Goal: Information Seeking & Learning: Learn about a topic

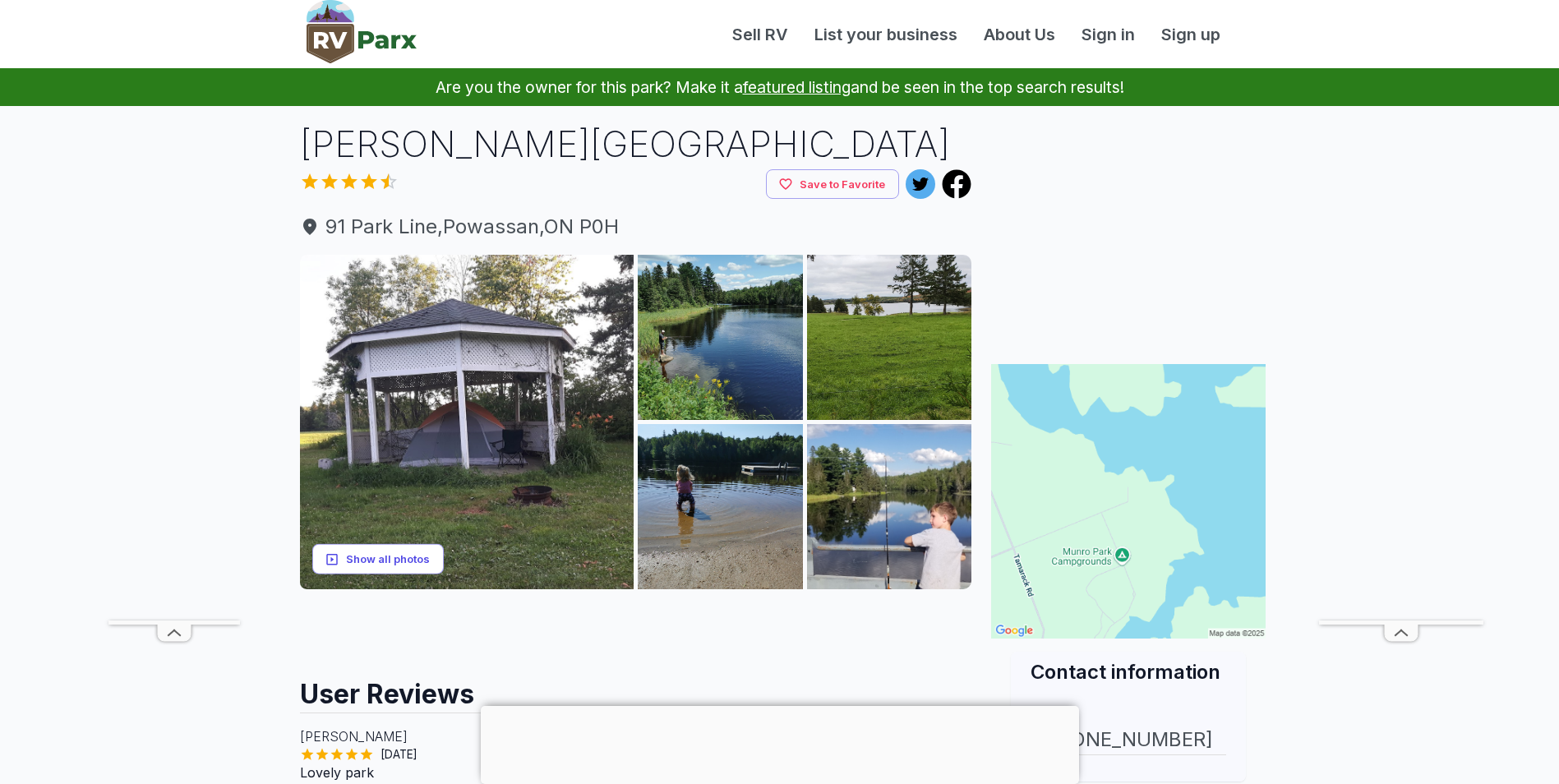
click at [408, 560] on button "Show all photos" at bounding box center [377, 558] width 132 height 31
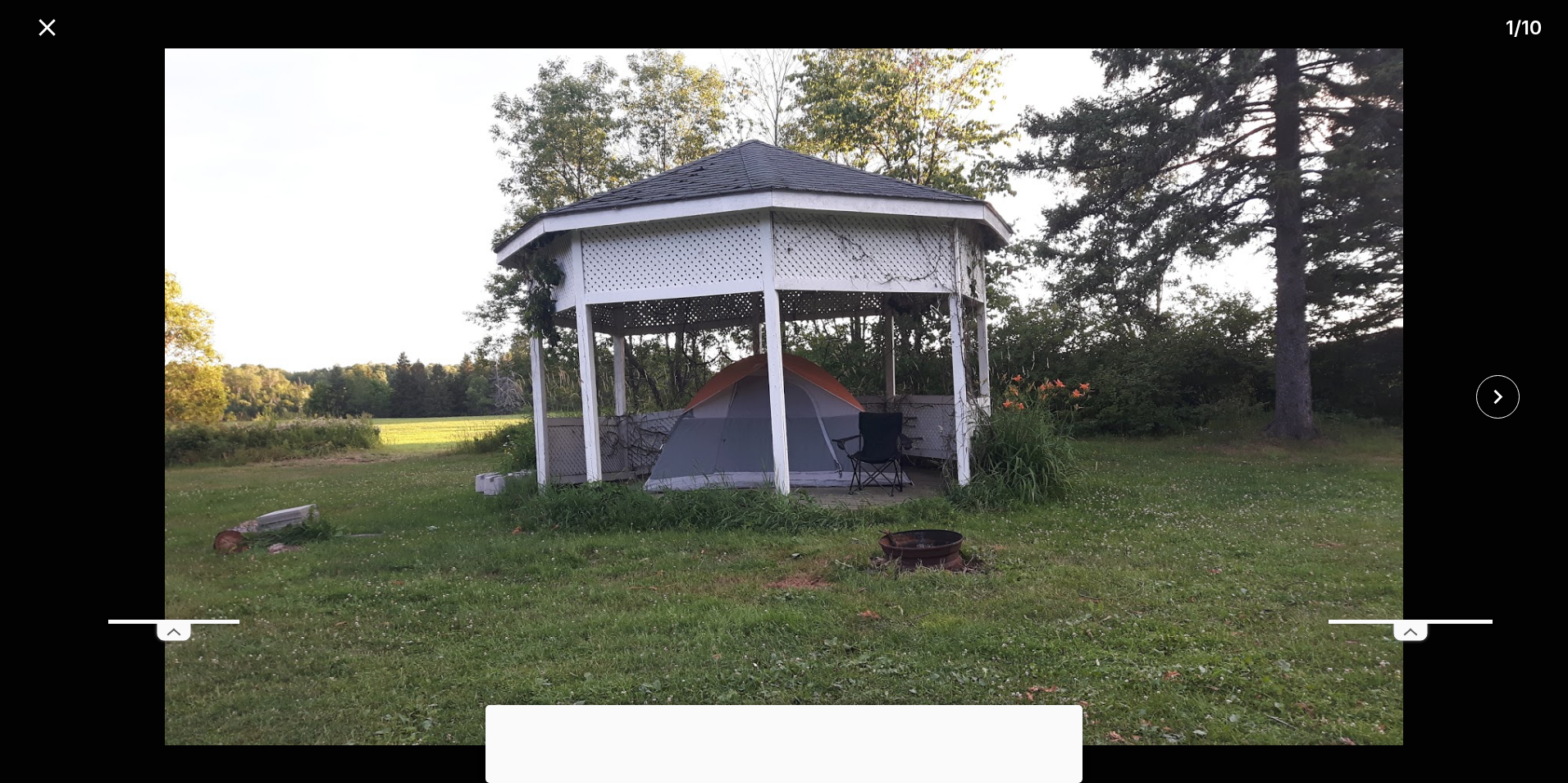
click at [1197, 402] on img at bounding box center [784, 396] width 1306 height 697
click at [1501, 407] on icon "close" at bounding box center [1497, 396] width 29 height 29
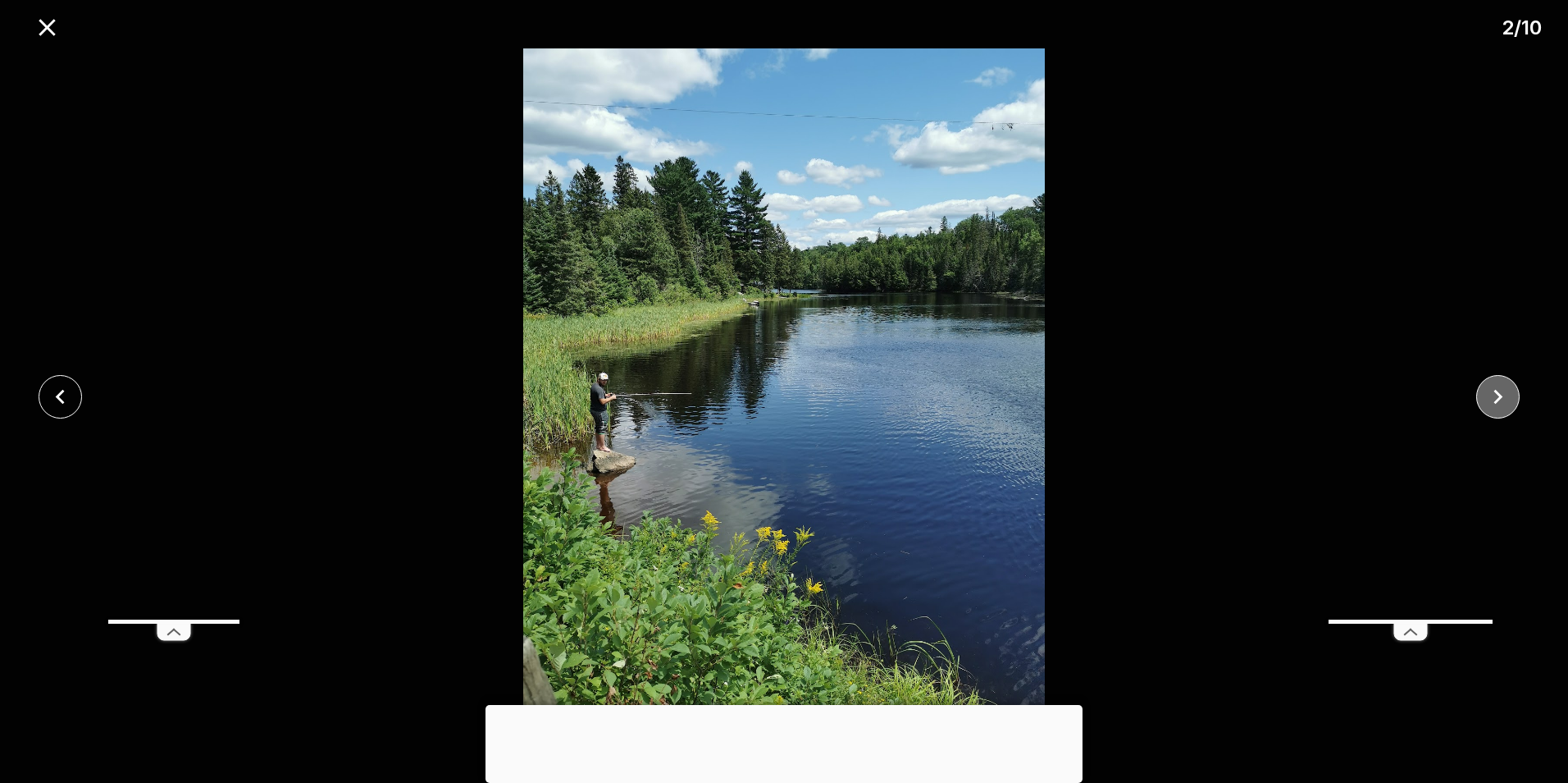
click at [1501, 407] on icon "close" at bounding box center [1497, 396] width 29 height 29
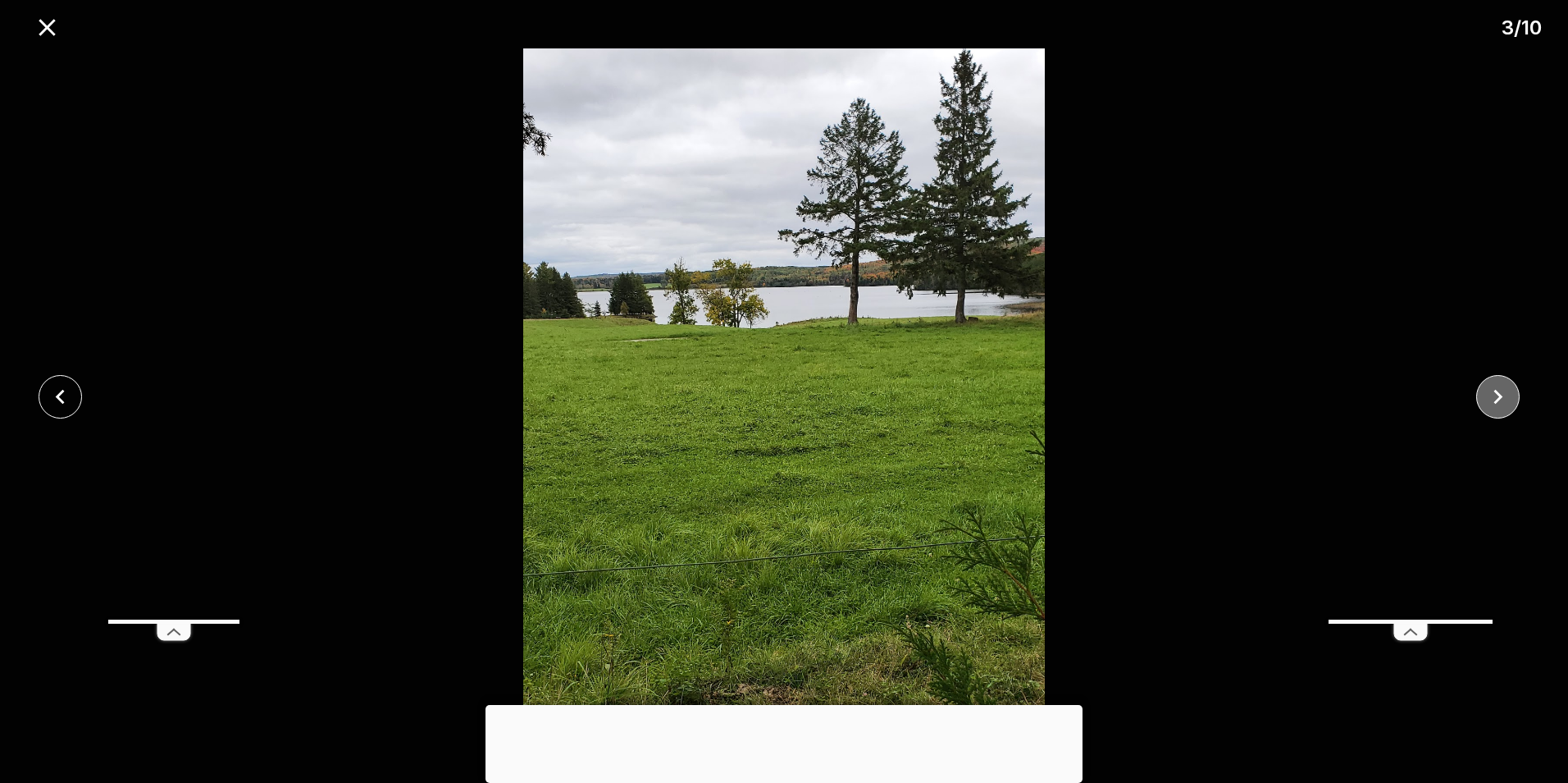
click at [1501, 407] on icon "close" at bounding box center [1497, 396] width 29 height 29
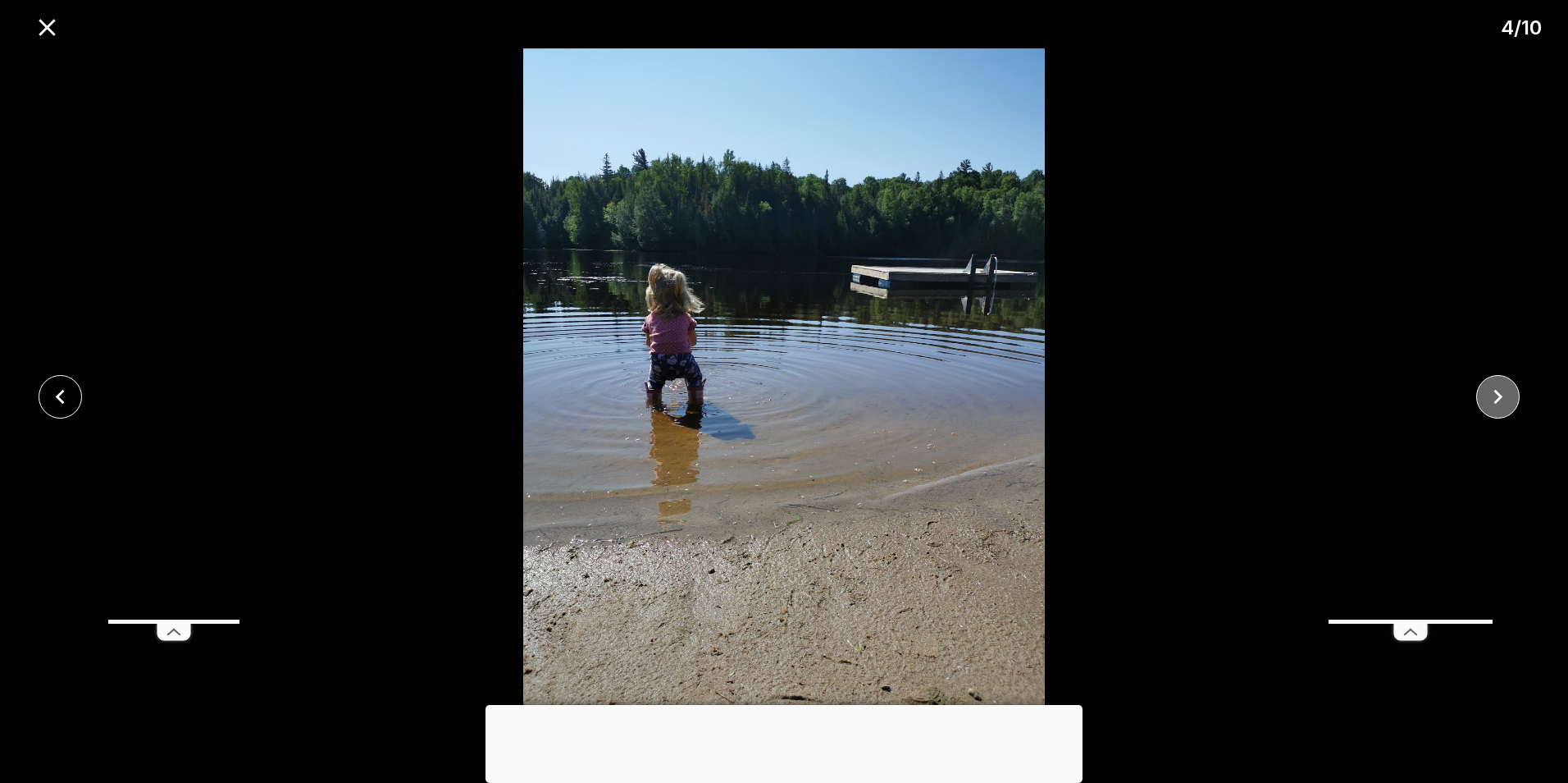
click at [1501, 407] on icon "close" at bounding box center [1497, 396] width 29 height 29
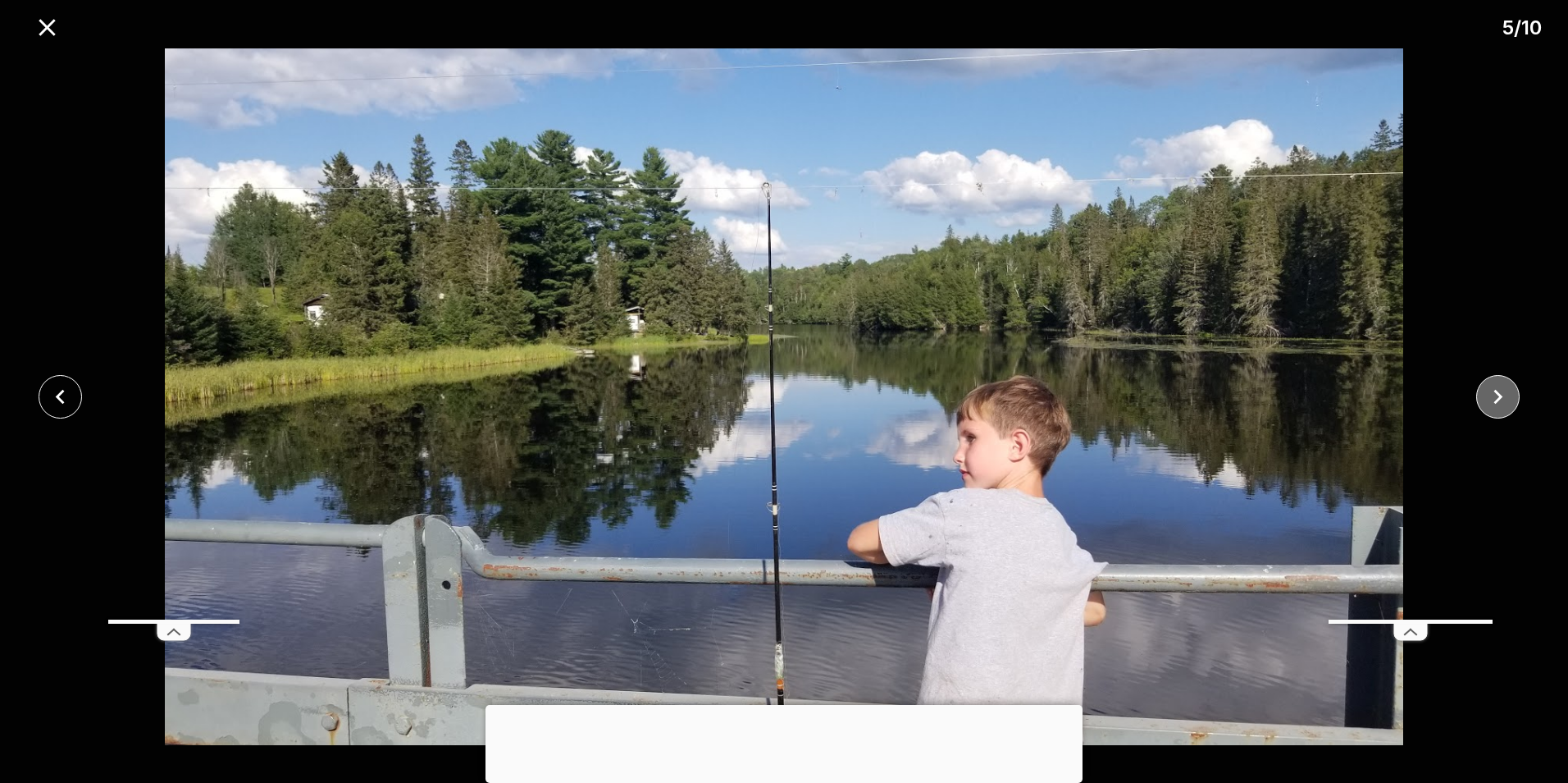
click at [1501, 407] on icon "close" at bounding box center [1497, 396] width 29 height 29
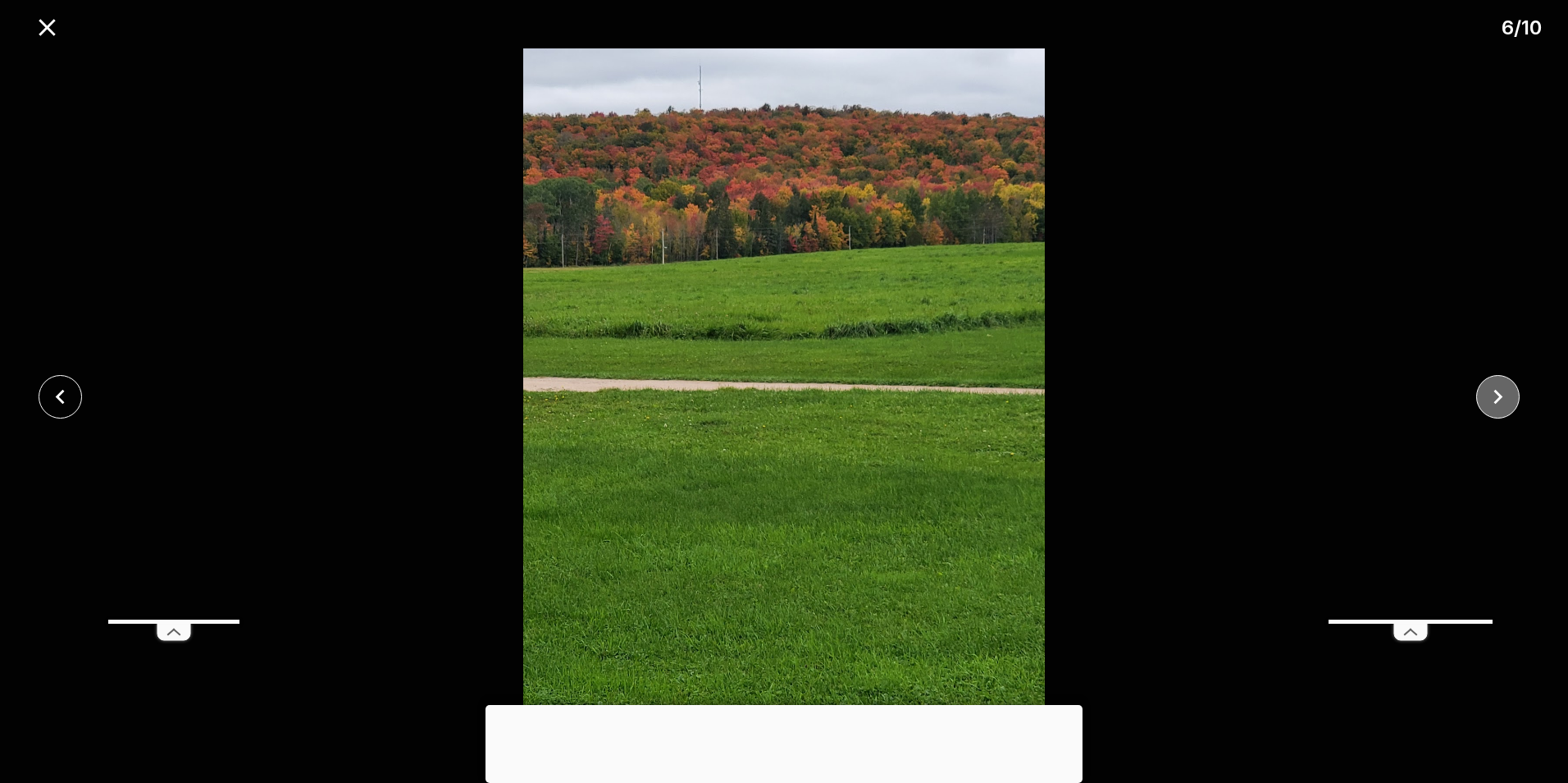
click at [1501, 407] on icon "close" at bounding box center [1497, 396] width 29 height 29
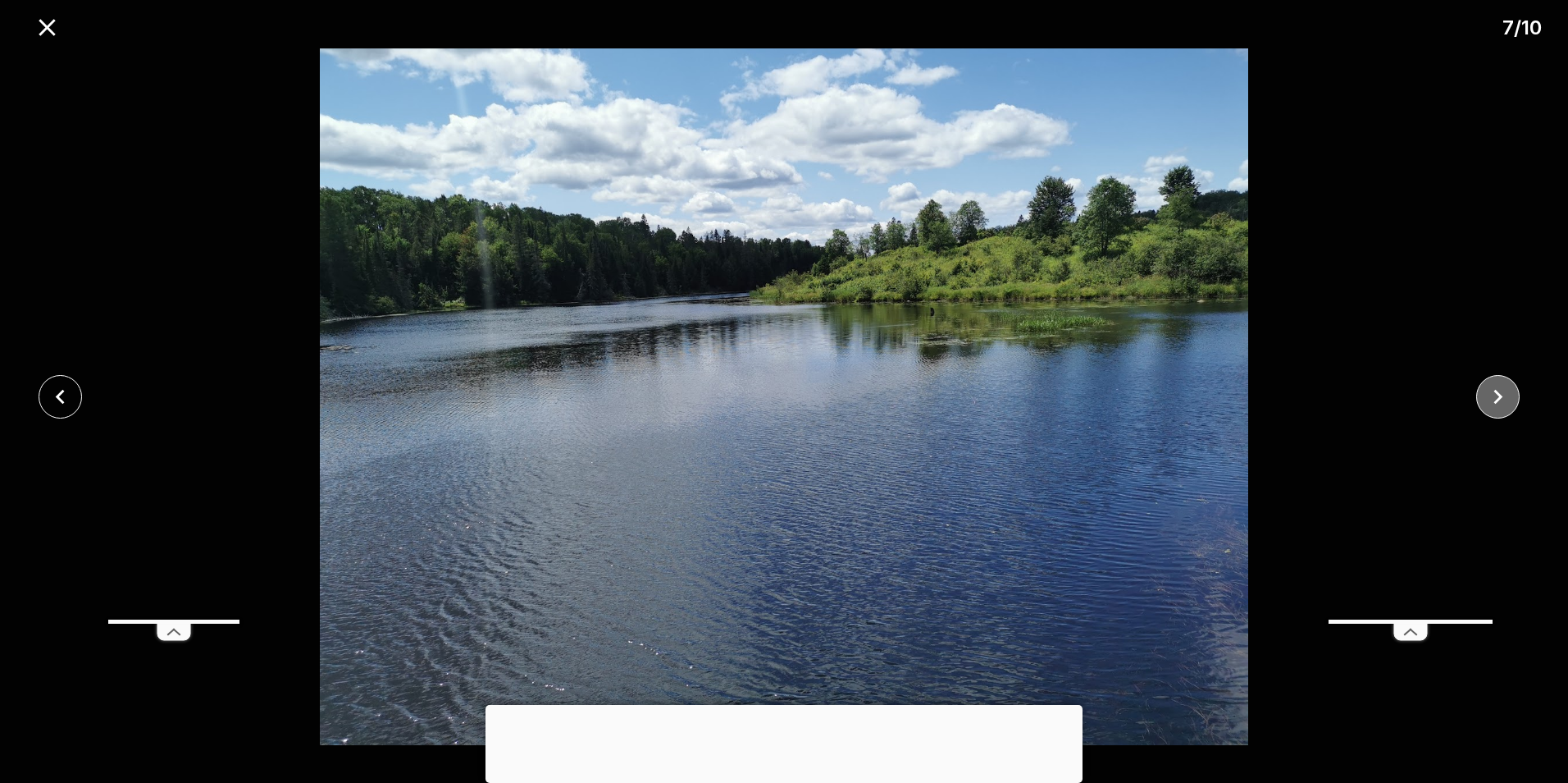
click at [1501, 407] on icon "close" at bounding box center [1497, 396] width 29 height 29
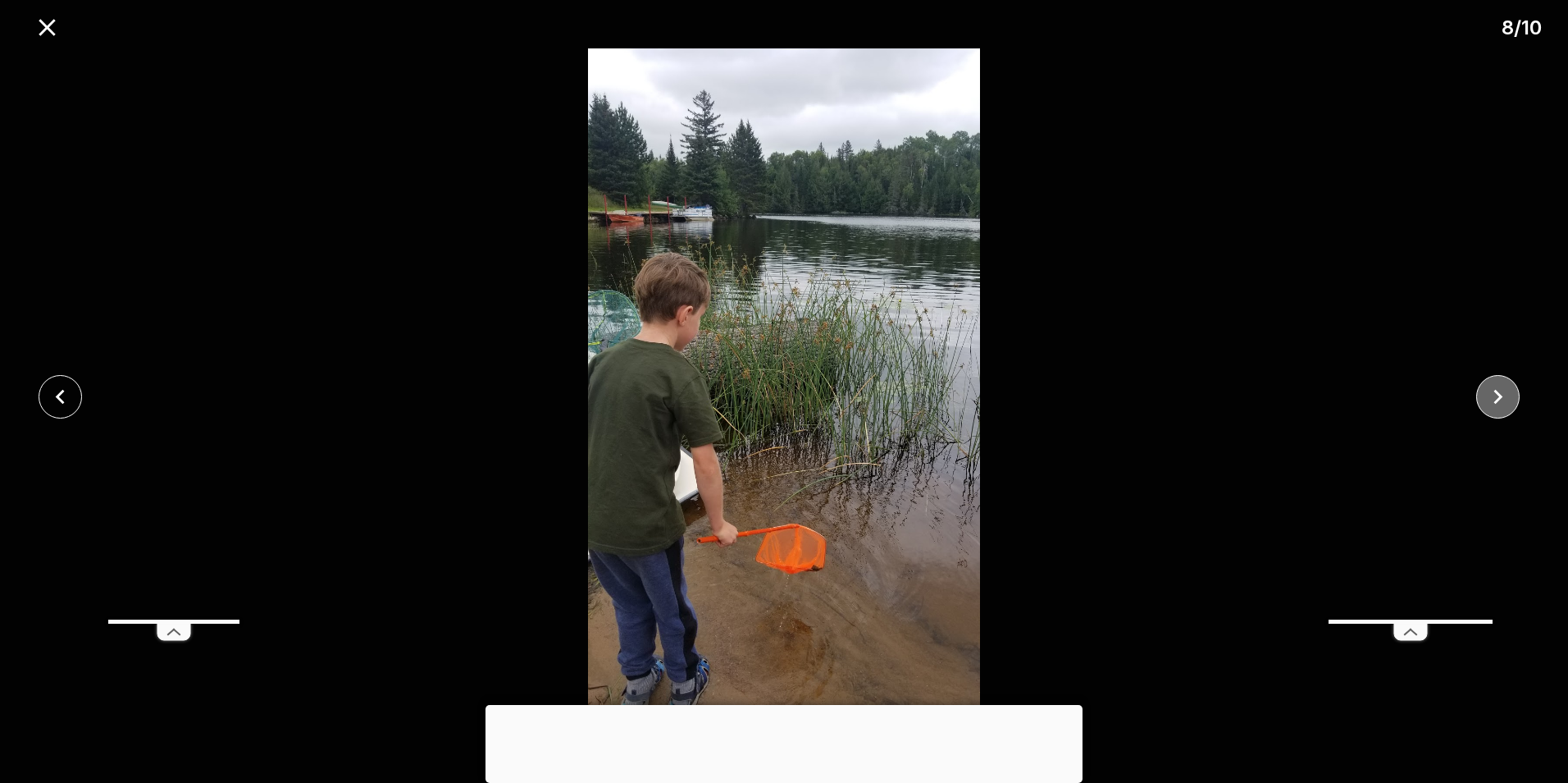
click at [1501, 407] on icon "close" at bounding box center [1497, 396] width 29 height 29
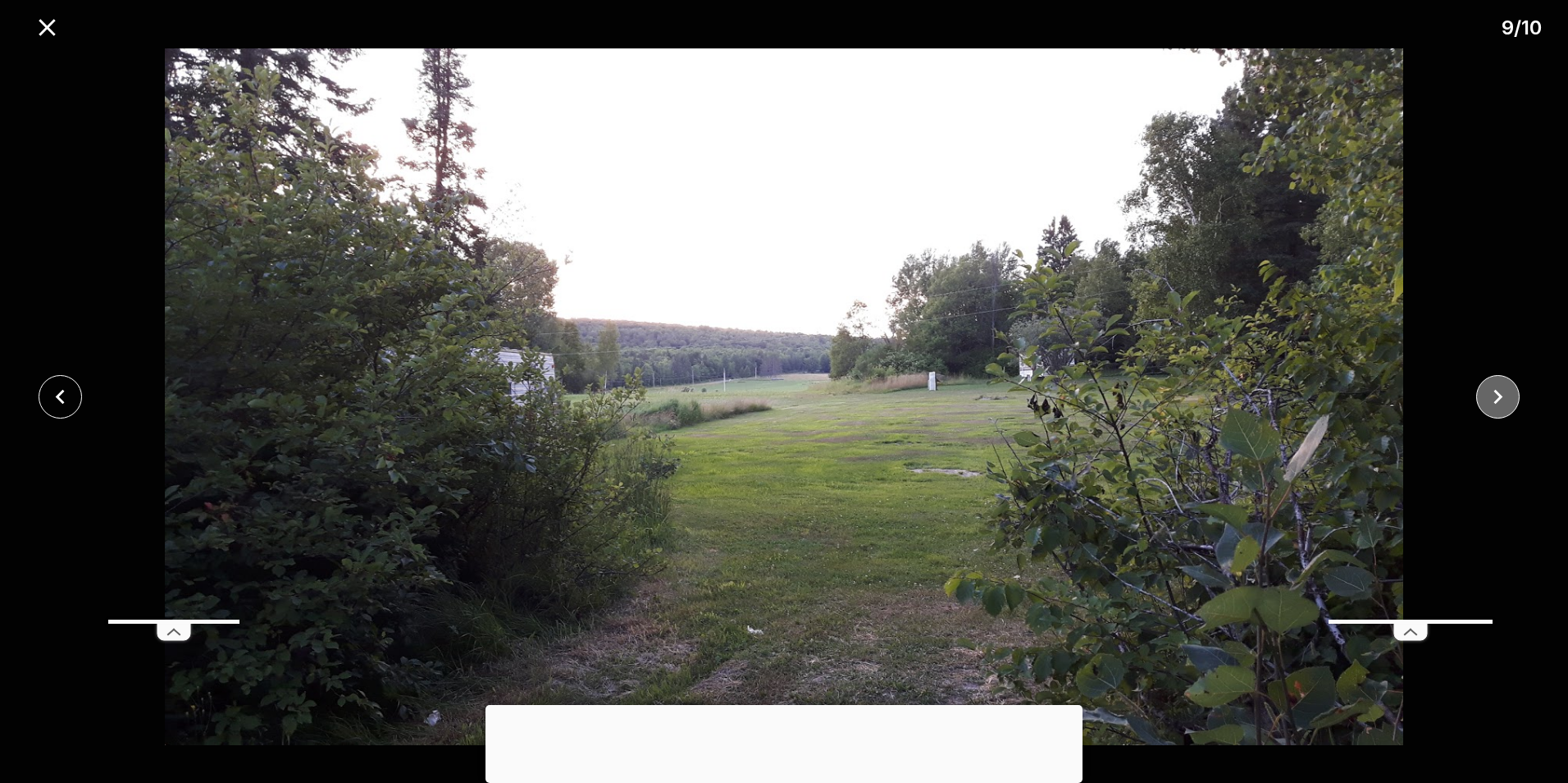
click at [1501, 407] on icon "close" at bounding box center [1497, 396] width 29 height 29
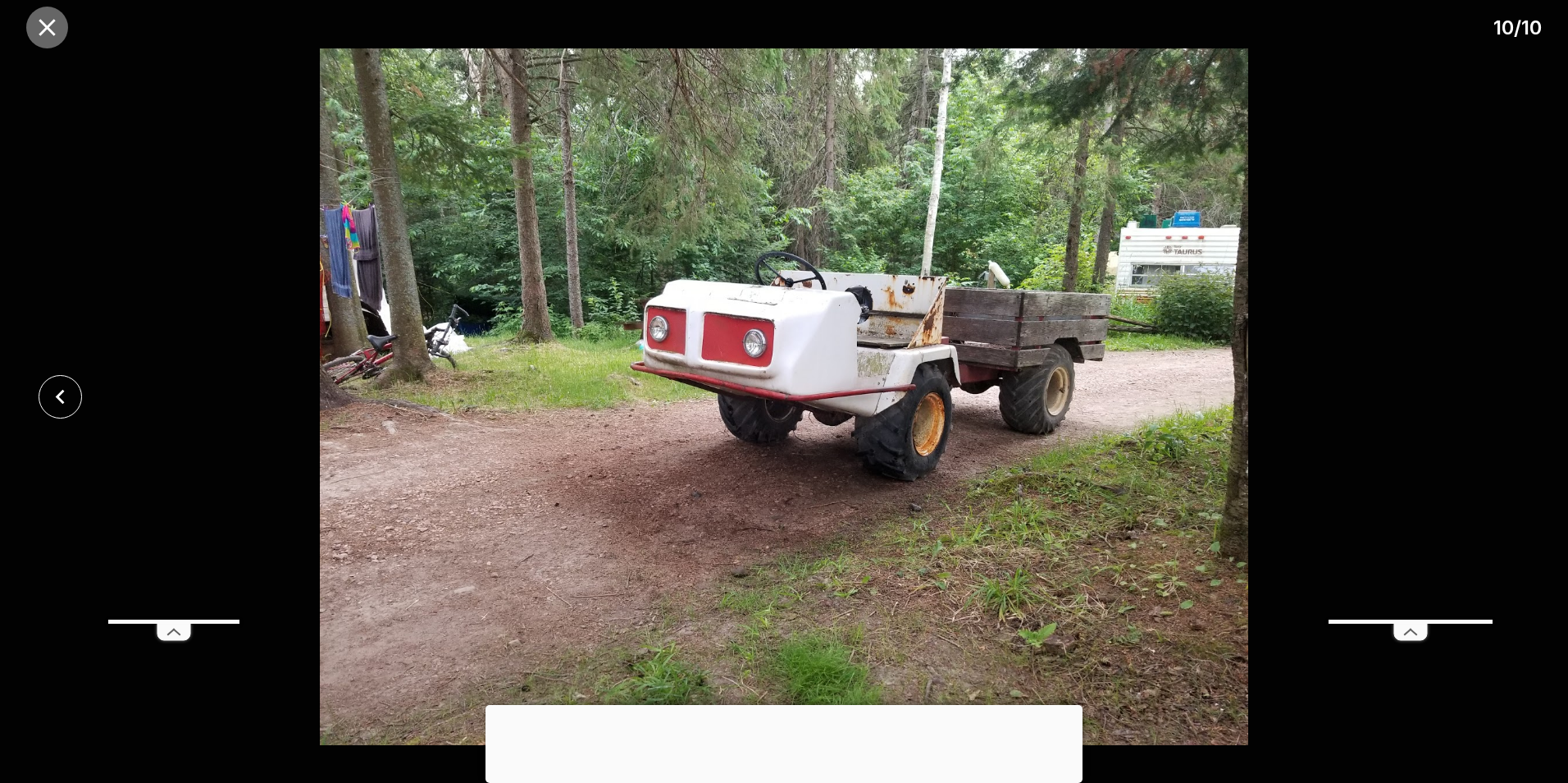
click at [45, 28] on icon "close" at bounding box center [46, 27] width 17 height 17
